Goal: Information Seeking & Learning: Learn about a topic

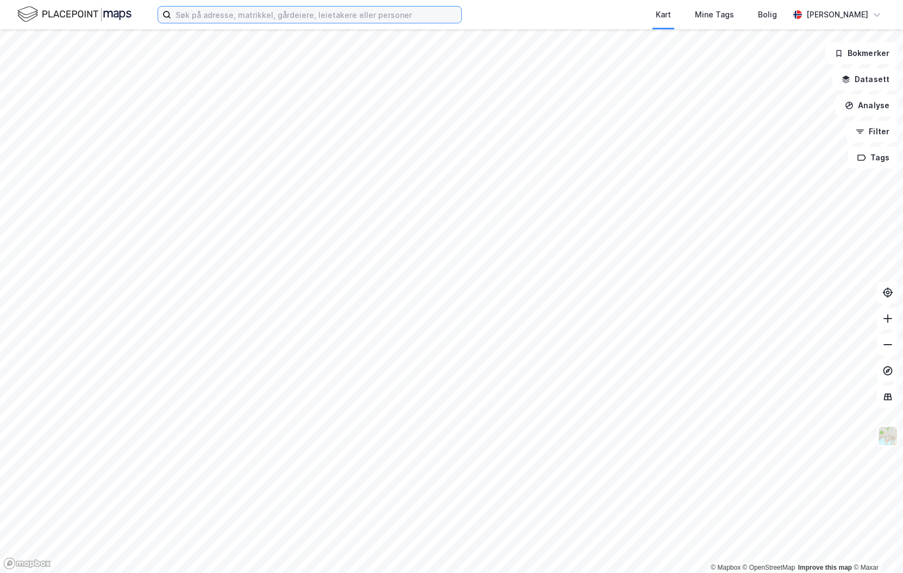
click at [227, 17] on input at bounding box center [316, 15] width 290 height 16
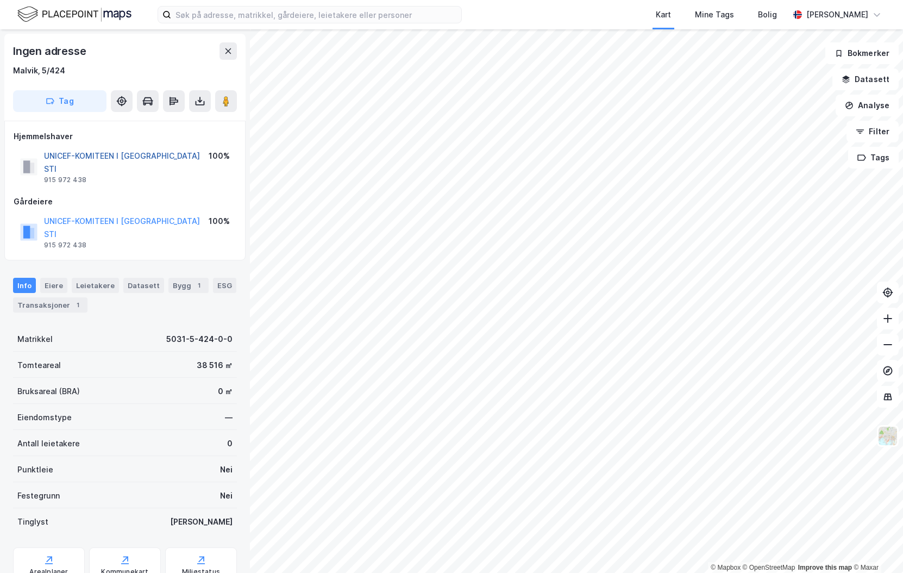
click at [0, 0] on button "UNICEF-KOMITEEN I [GEOGRAPHIC_DATA] STI" at bounding box center [0, 0] width 0 height 0
click at [58, 297] on div "Transaksjoner 1" at bounding box center [50, 304] width 74 height 15
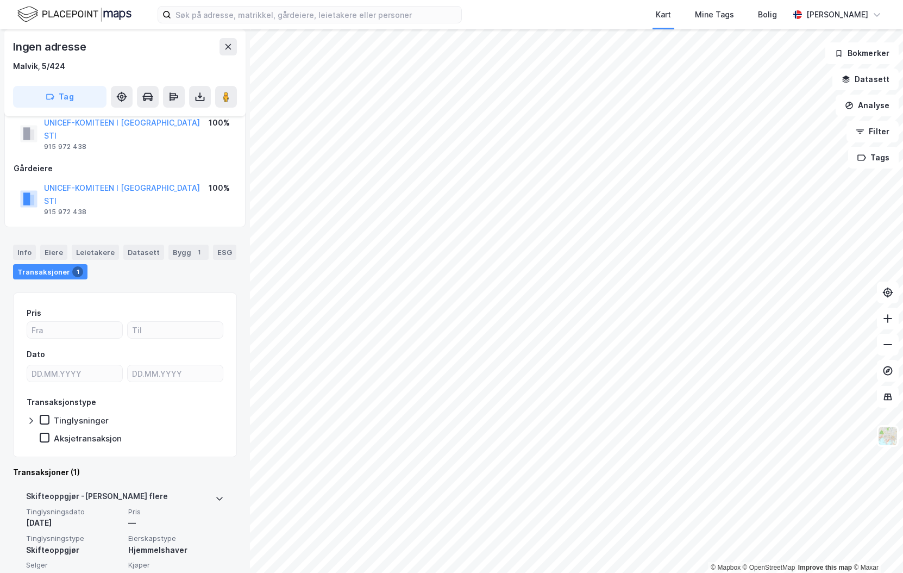
scroll to position [50, 0]
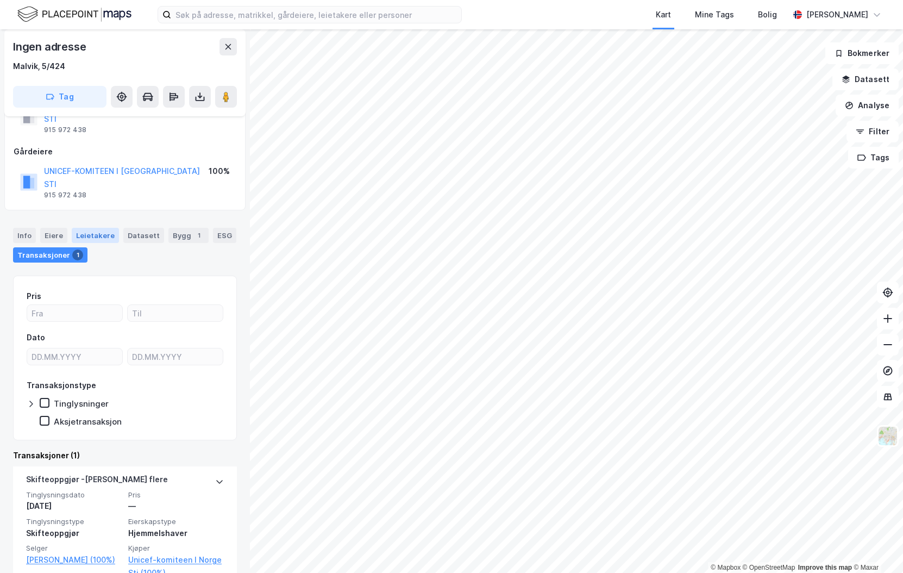
click at [78, 228] on div "Leietakere" at bounding box center [95, 235] width 47 height 15
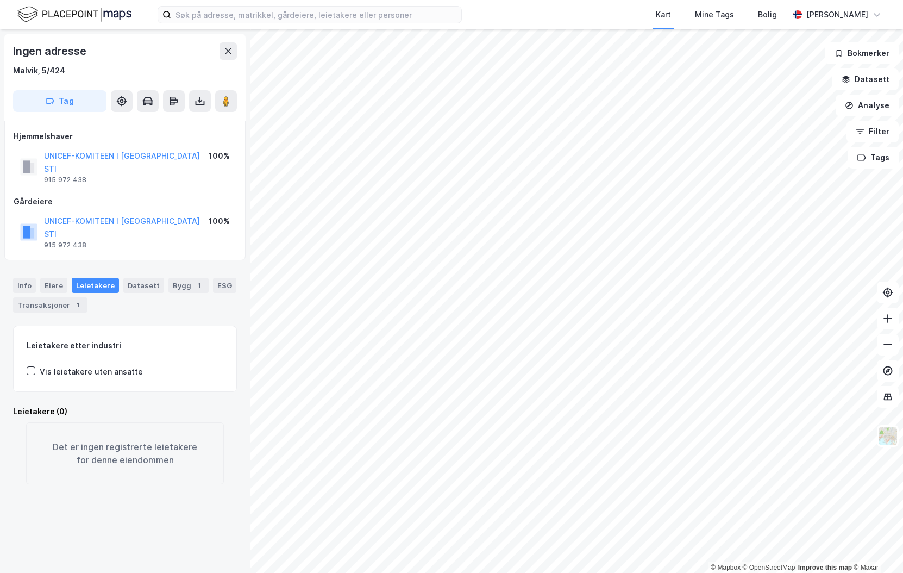
click at [883, 117] on html "Kart Mine Tags Bolig Fredrik Riseth © Mapbox © OpenStreetMap Improve this map ©…" at bounding box center [451, 286] width 903 height 573
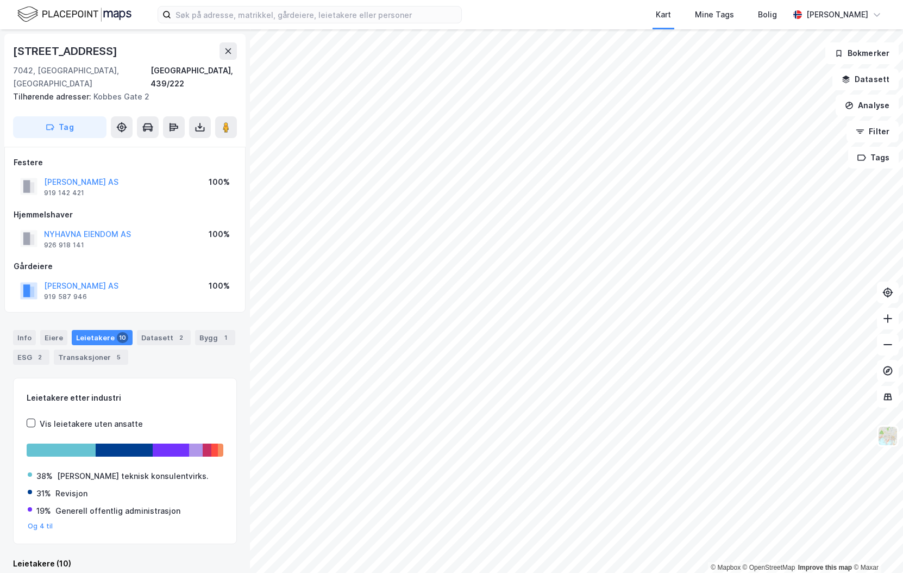
scroll to position [2, 0]
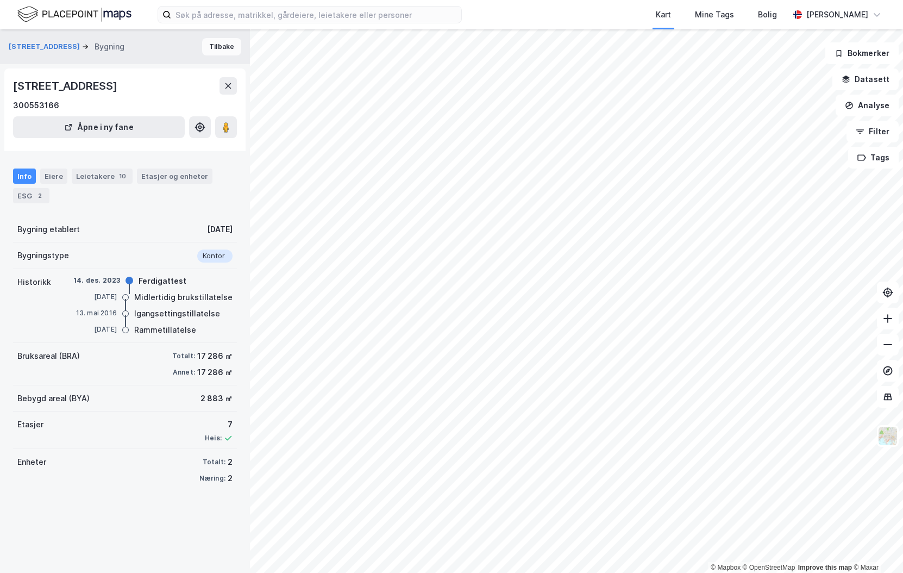
click at [217, 53] on button "Tilbake" at bounding box center [221, 46] width 39 height 17
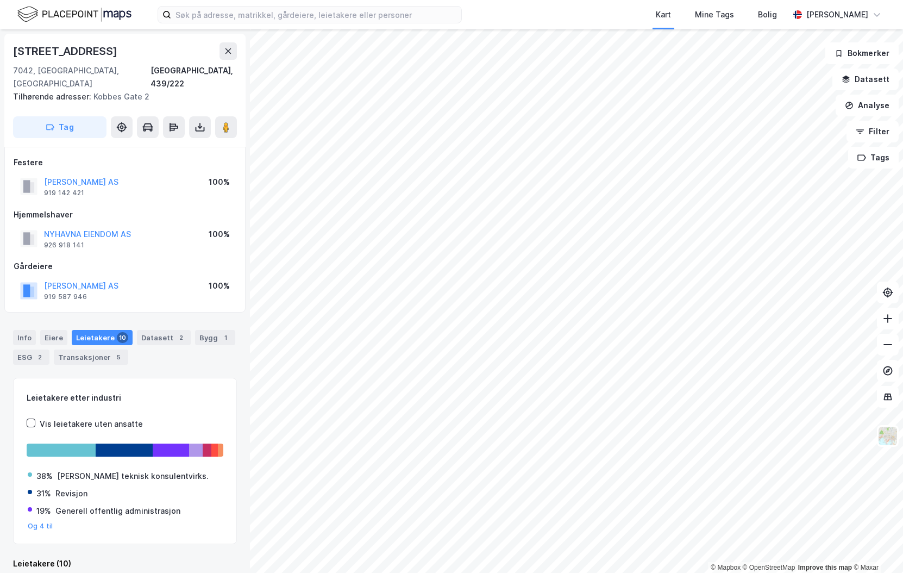
scroll to position [2, 0]
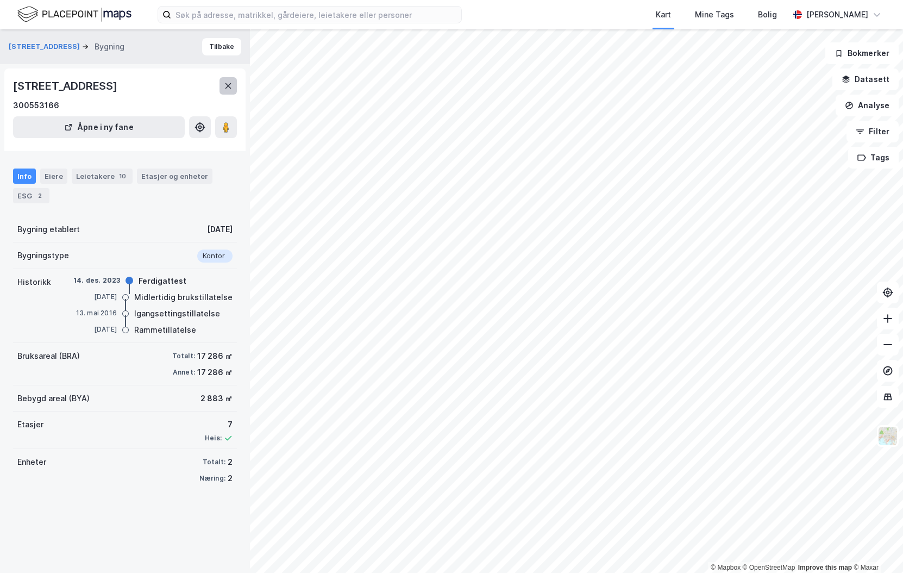
click at [222, 80] on button at bounding box center [228, 85] width 17 height 17
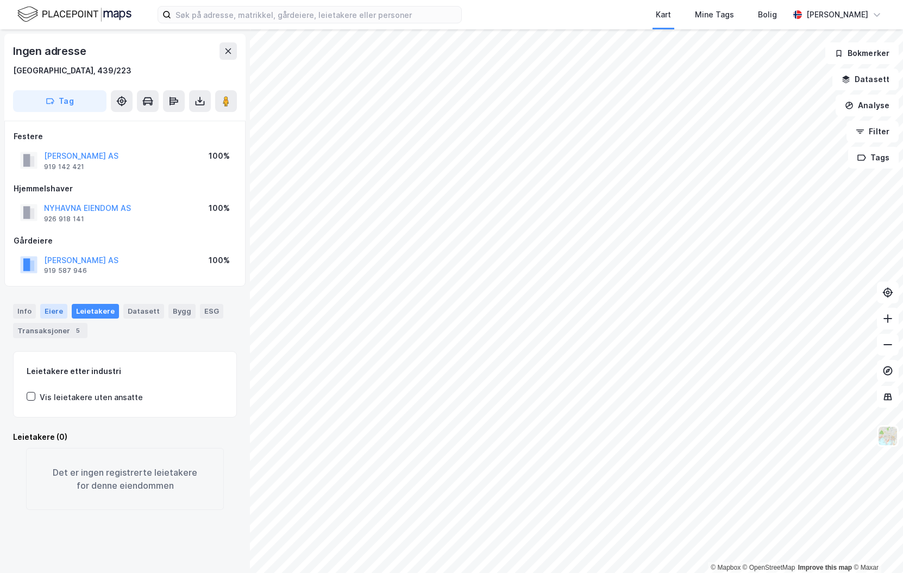
click at [44, 313] on div "Eiere" at bounding box center [53, 311] width 27 height 14
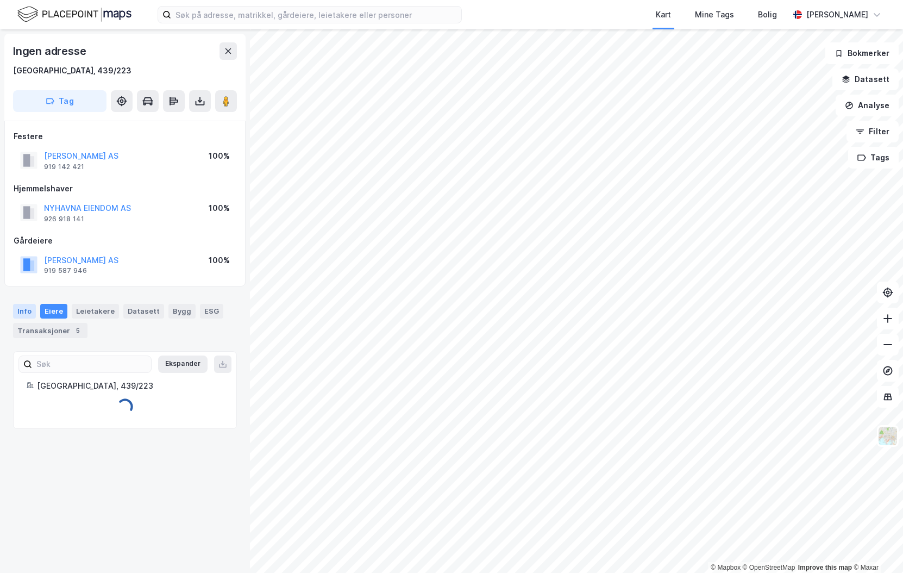
click at [25, 312] on div "Info" at bounding box center [24, 311] width 23 height 14
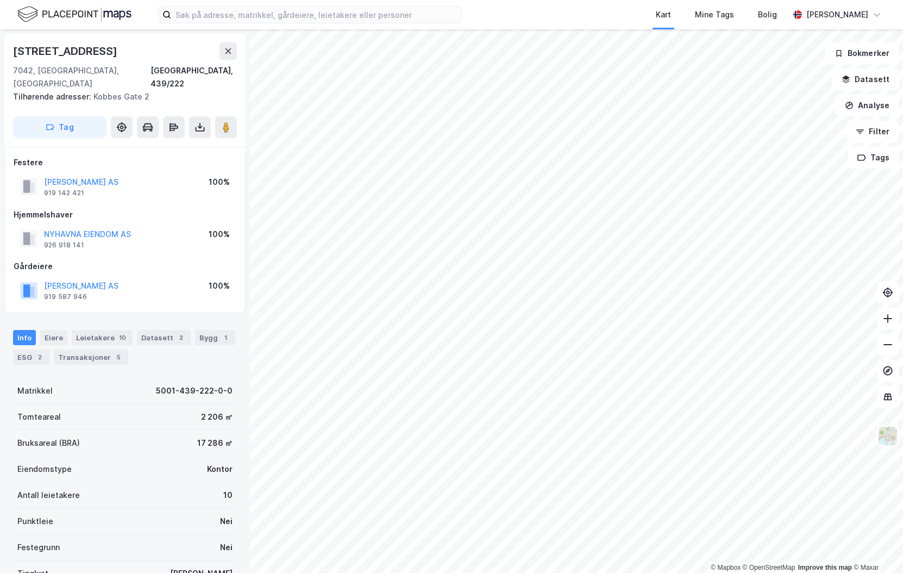
scroll to position [2, 0]
